Goal: Task Accomplishment & Management: Manage account settings

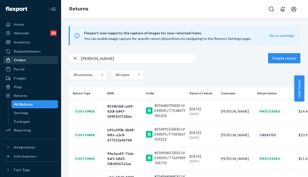
click at [27, 60] on div "Orders" at bounding box center [31, 59] width 54 height 7
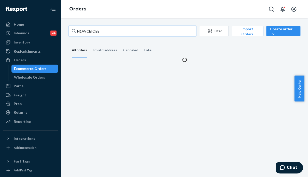
drag, startPoint x: 111, startPoint y: 26, endPoint x: 74, endPoint y: 29, distance: 37.0
click at [74, 29] on div "H1AVCEIOEE" at bounding box center [132, 31] width 127 height 10
paste input "255275229"
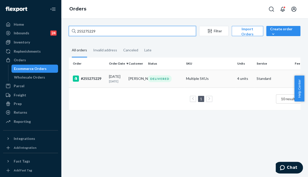
type input "255275229"
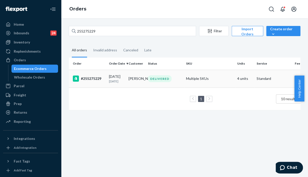
click at [122, 80] on p "[DATE]" at bounding box center [117, 81] width 16 height 4
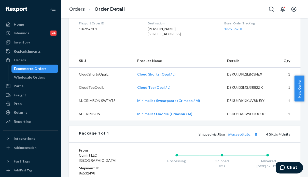
scroll to position [153, 0]
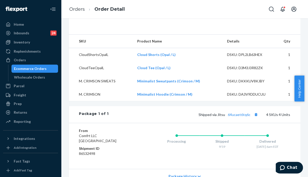
drag, startPoint x: 305, startPoint y: 94, endPoint x: 306, endPoint y: 34, distance: 59.3
click at [306, 34] on body "Home Inbounds 24 Shipping Plans Problems 24 Inventory Products Replenishments O…" at bounding box center [154, 88] width 308 height 177
click at [301, 117] on div "Shopify Order # #255275229 • Standard / $12.35 View Details Submit Claim Create…" at bounding box center [184, 97] width 247 height 159
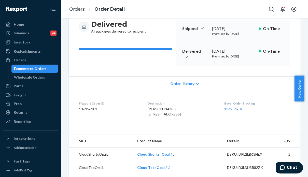
scroll to position [0, 0]
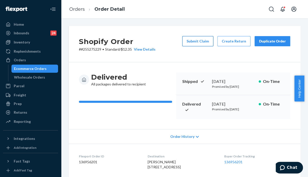
click at [203, 41] on button "Submit Claim" at bounding box center [197, 41] width 31 height 10
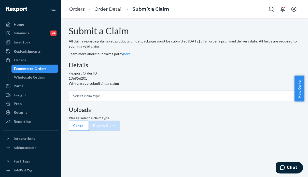
click at [196, 121] on div "Uploads Please select a claim type" at bounding box center [184, 113] width 231 height 14
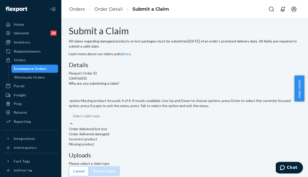
click at [123, 147] on div "Missing product" at bounding box center [184, 144] width 231 height 5
click at [73, 119] on input "Why are you submitting a claim? option Missing product focused, 4 of 4. 4 resul…" at bounding box center [73, 115] width 1 height 5
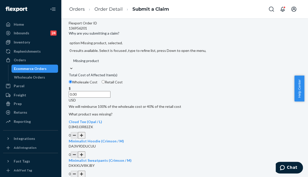
scroll to position [51, 0]
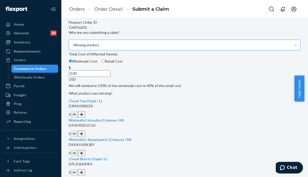
click at [110, 77] on input "0.00" at bounding box center [90, 73] width 42 height 7
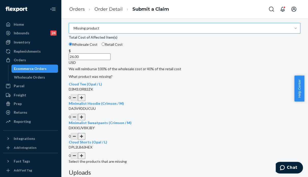
scroll to position [76, 0]
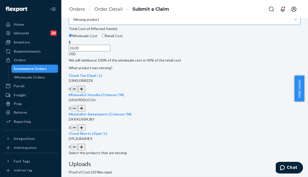
type input "26.00"
click at [85, 92] on button "button" at bounding box center [81, 89] width 7 height 7
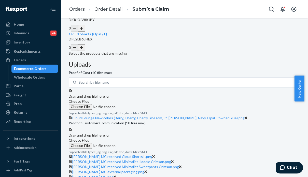
scroll to position [213, 0]
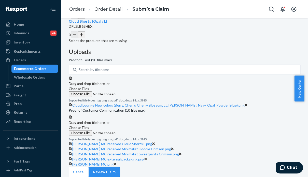
click at [120, 170] on button "Review Claim" at bounding box center [104, 172] width 31 height 10
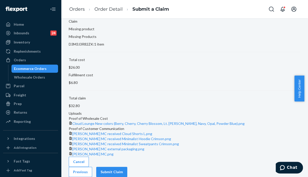
scroll to position [110, 0]
click at [127, 168] on button "Submit Claim" at bounding box center [111, 172] width 31 height 10
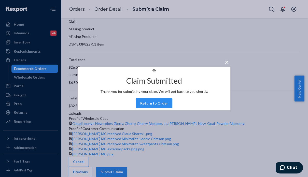
click at [142, 107] on button "Return to Order" at bounding box center [154, 103] width 36 height 10
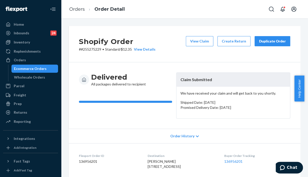
click at [267, 41] on div "Duplicate Order" at bounding box center [272, 41] width 27 height 5
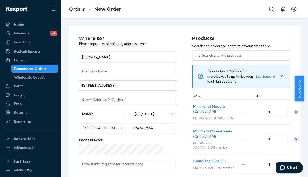
click at [281, 41] on div "Products Search and select the content of your order here. Search and add produ…" at bounding box center [241, 115] width 98 height 159
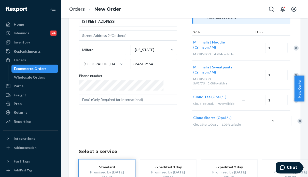
scroll to position [76, 0]
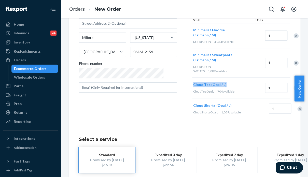
drag, startPoint x: 217, startPoint y: 80, endPoint x: 179, endPoint y: 79, distance: 37.9
click at [192, 79] on div "Cloud Tee (Opal / L) CloudTeeOpalL 704 available" at bounding box center [216, 88] width 49 height 20
copy span "Cloud Tee (Opal / L)"
click at [290, 104] on div at bounding box center [296, 108] width 13 height 13
click at [297, 106] on div "Remove Item" at bounding box center [299, 108] width 5 height 5
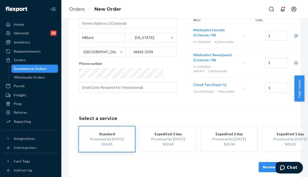
click at [293, 61] on div "Remove Item" at bounding box center [295, 63] width 5 height 5
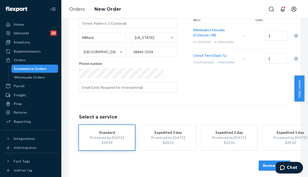
click at [293, 33] on div "Remove Item" at bounding box center [295, 35] width 5 height 5
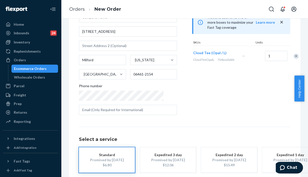
scroll to position [84, 0]
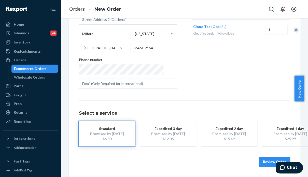
click at [269, 157] on button "Review Order" at bounding box center [274, 162] width 32 height 10
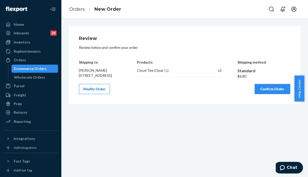
scroll to position [0, 0]
click at [266, 138] on div "Review Review below and confirm your order Shipping to [PERSON_NAME] [STREET_AD…" at bounding box center [184, 97] width 247 height 159
click at [260, 94] on button "Confirm Order" at bounding box center [272, 89] width 36 height 10
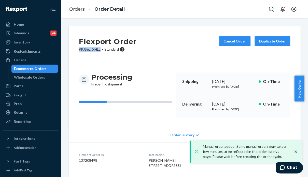
drag, startPoint x: 101, startPoint y: 51, endPoint x: 79, endPoint y: 52, distance: 21.9
click at [79, 52] on div "Flexport Order # RJS6L_XHLL • Standard Cancel Order Duplicate Order" at bounding box center [184, 44] width 231 height 36
copy p "# RJS6L_XHLL"
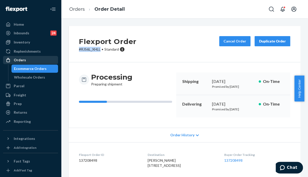
click at [22, 61] on div "Orders" at bounding box center [20, 59] width 12 height 5
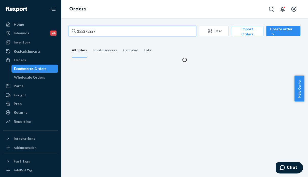
drag, startPoint x: 79, startPoint y: 32, endPoint x: 71, endPoint y: 32, distance: 8.4
click at [71, 32] on input "255275229" at bounding box center [132, 31] width 127 height 10
paste input "114626"
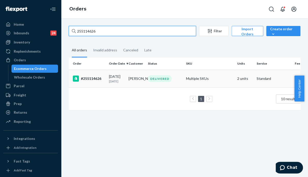
type input "255114626"
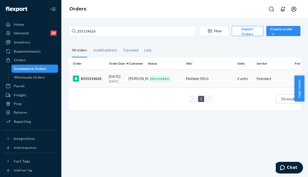
click at [220, 79] on td "Multiple SKUs" at bounding box center [209, 79] width 51 height 18
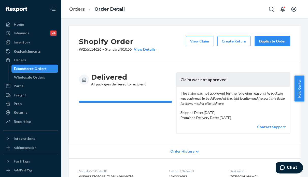
click at [277, 42] on div "Duplicate Order" at bounding box center [272, 41] width 27 height 5
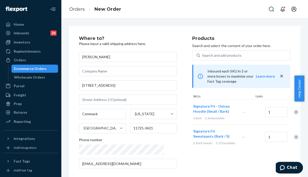
drag, startPoint x: 258, startPoint y: 169, endPoint x: 257, endPoint y: 166, distance: 2.7
click at [258, 168] on div "Products Search and select the content of your order here. Search and add produ…" at bounding box center [241, 104] width 98 height 137
